Goal: Task Accomplishment & Management: Use online tool/utility

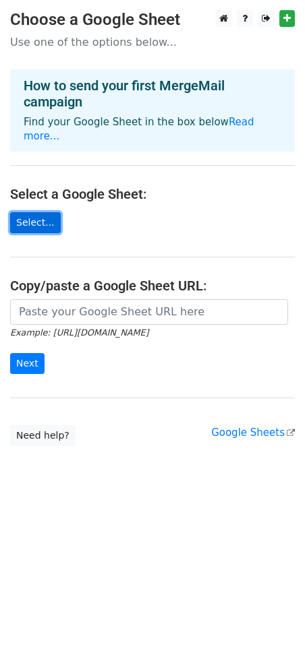
click at [32, 212] on link "Select..." at bounding box center [35, 222] width 51 height 21
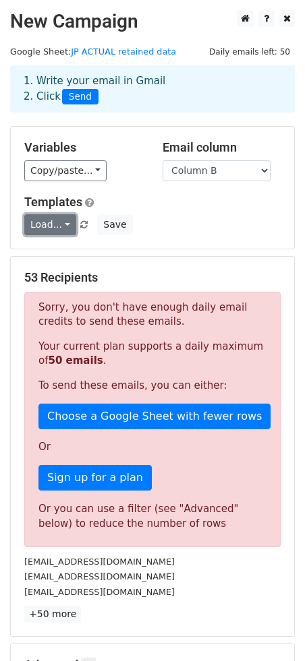
click at [54, 222] on link "Load..." at bounding box center [50, 224] width 52 height 21
click at [218, 210] on div "Templates Load... No templates saved Save" at bounding box center [152, 215] width 276 height 41
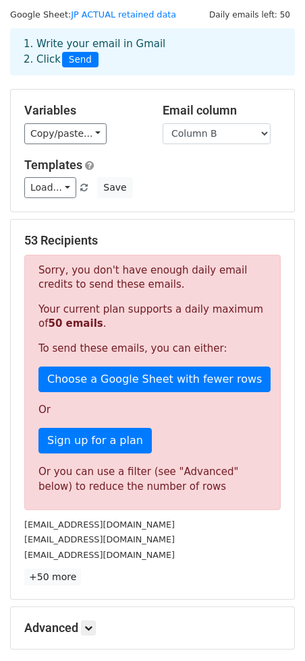
scroll to position [51, 0]
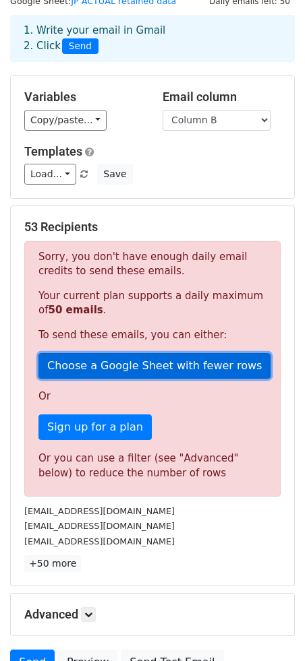
click at [98, 361] on link "Choose a Google Sheet with fewer rows" at bounding box center [154, 366] width 232 height 26
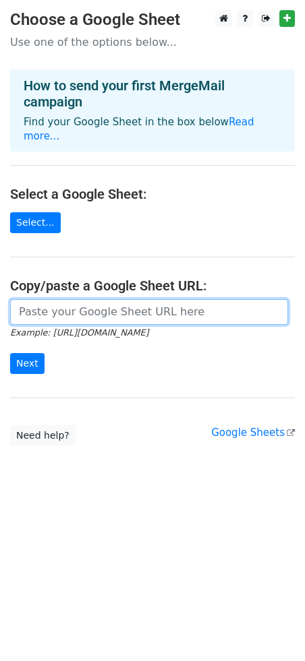
click at [65, 299] on input "url" at bounding box center [149, 312] width 278 height 26
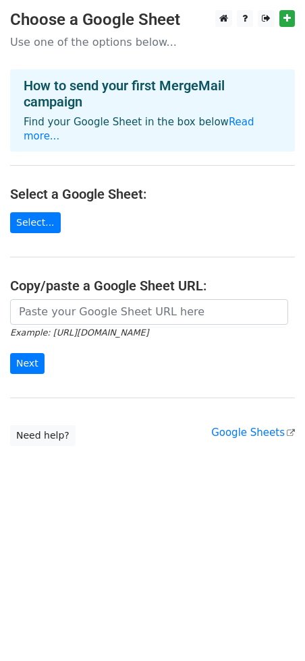
click at [36, 186] on h4 "Select a Google Sheet:" at bounding box center [152, 194] width 284 height 16
click at [36, 212] on link "Select..." at bounding box center [35, 222] width 51 height 21
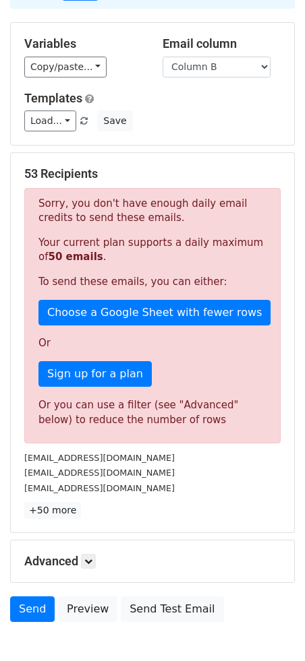
scroll to position [181, 0]
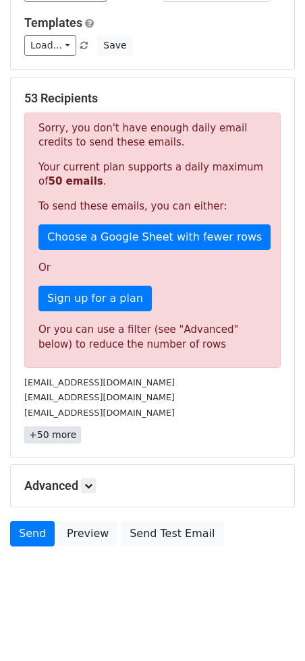
click at [34, 429] on link "+50 more" at bounding box center [52, 435] width 57 height 17
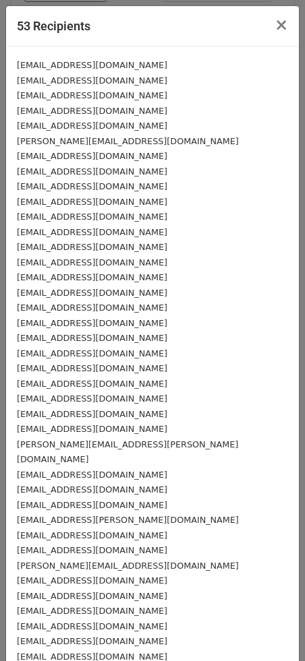
scroll to position [265, 0]
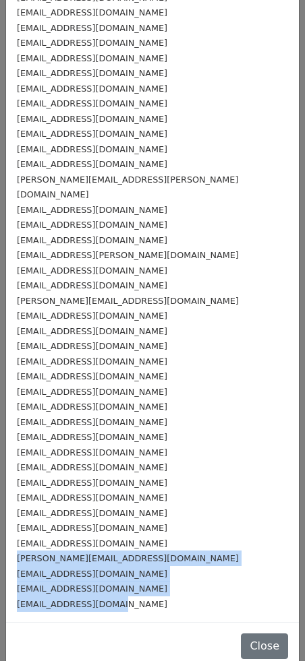
drag, startPoint x: 113, startPoint y: 582, endPoint x: 18, endPoint y: 542, distance: 103.0
click at [18, 542] on div "zakiyyahsuleman1@gmail.com ateeks689@gmail.com annamelik@hotmail.com nmc0282@ho…" at bounding box center [152, 202] width 293 height 840
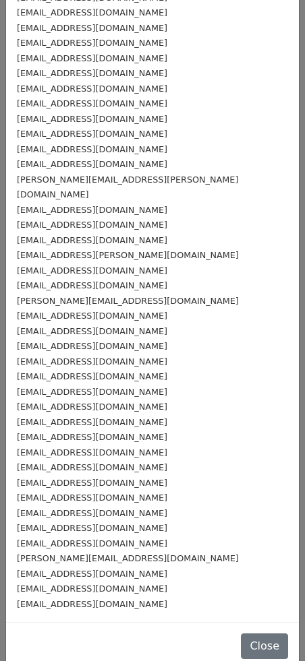
click at [44, 493] on small "[EMAIL_ADDRESS][DOMAIN_NAME]" at bounding box center [92, 498] width 150 height 10
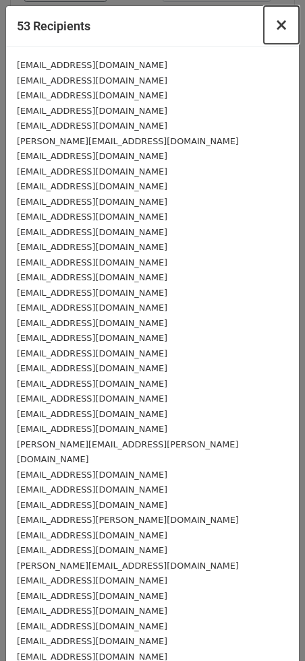
click at [278, 20] on span "×" at bounding box center [280, 25] width 13 height 19
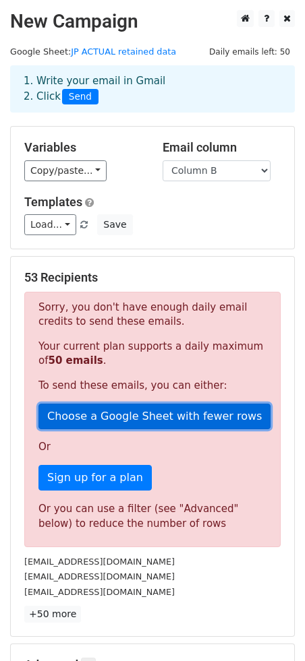
click at [84, 414] on link "Choose a Google Sheet with fewer rows" at bounding box center [154, 417] width 232 height 26
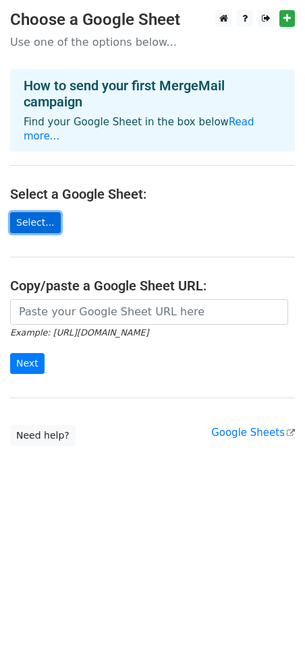
click at [32, 212] on link "Select..." at bounding box center [35, 222] width 51 height 21
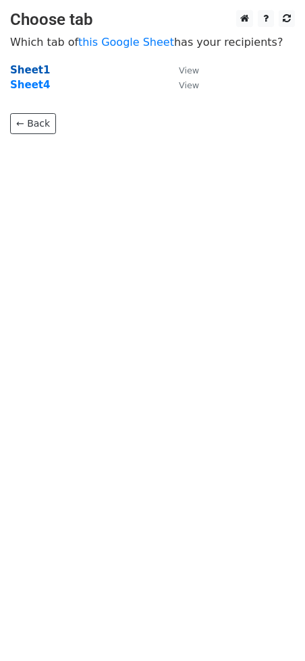
click at [28, 71] on strong "Sheet1" at bounding box center [30, 70] width 40 height 12
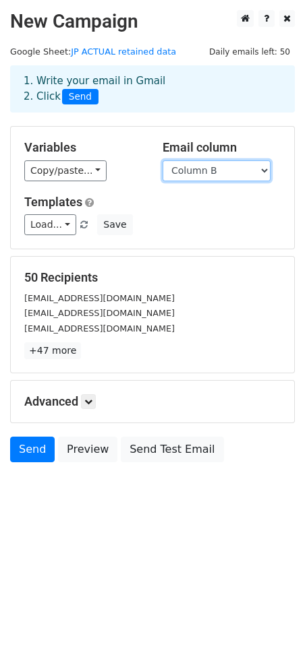
click at [224, 173] on select "Column A Column B Column C Column D Column E" at bounding box center [216, 170] width 108 height 21
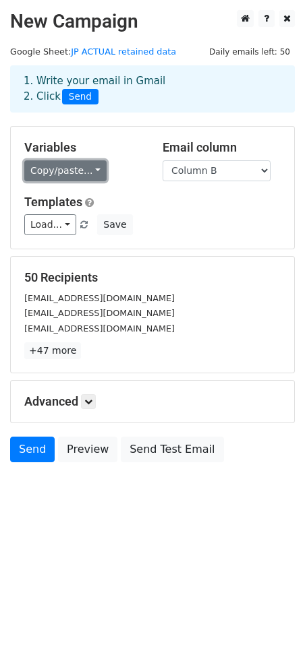
click at [73, 173] on link "Copy/paste..." at bounding box center [65, 170] width 82 height 21
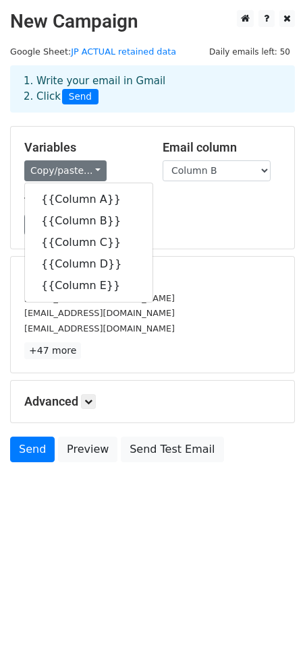
click at [184, 228] on div "Load... No templates saved Save" at bounding box center [152, 224] width 276 height 21
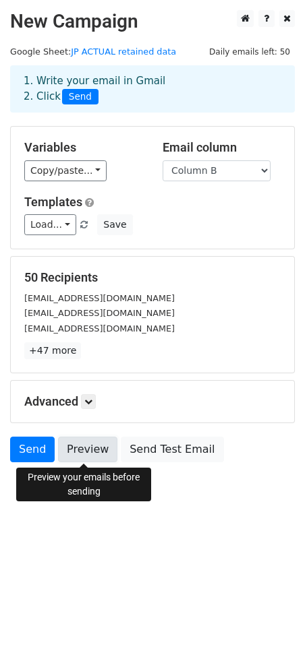
click at [74, 443] on link "Preview" at bounding box center [87, 450] width 59 height 26
